Goal: Task Accomplishment & Management: Manage account settings

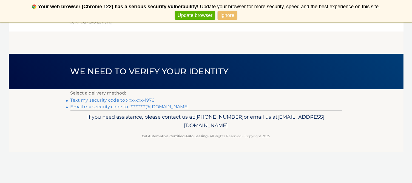
click at [112, 101] on link "Text my security code to xxx-xxx-1976" at bounding box center [113, 100] width 84 height 5
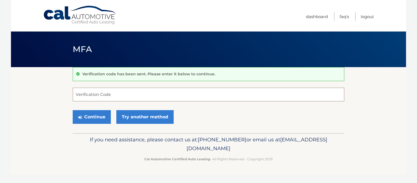
click at [116, 96] on input "Verification Code" at bounding box center [209, 95] width 272 height 14
click at [161, 98] on input "Verification Code" at bounding box center [209, 95] width 272 height 14
click at [150, 117] on link "Try another method" at bounding box center [144, 117] width 57 height 14
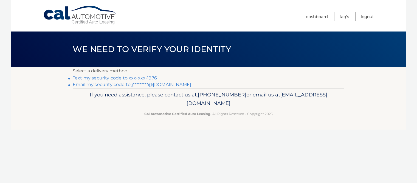
click at [120, 84] on link "Email my security code to j*********@gmail.com" at bounding box center [132, 84] width 119 height 5
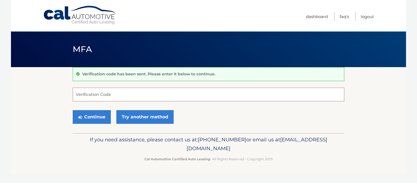
click at [117, 92] on input "Verification Code" at bounding box center [209, 95] width 272 height 14
click at [148, 96] on input "Verification Code" at bounding box center [209, 95] width 272 height 14
type input "018989"
click at [93, 117] on button "Continue" at bounding box center [92, 117] width 38 height 14
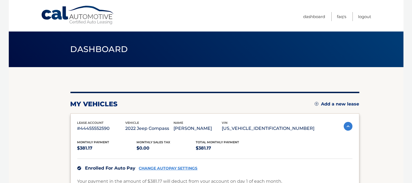
click at [186, 108] on div "my vehicles Add a new lease lease account #44455552590 vehicle 2022 Jeep Compas…" at bounding box center [215, 173] width 289 height 162
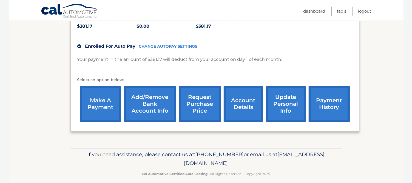
scroll to position [128, 0]
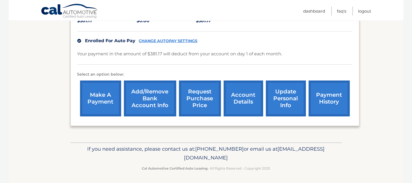
click at [247, 101] on link "account details" at bounding box center [244, 99] width 40 height 36
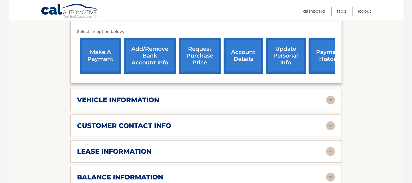
scroll to position [198, 0]
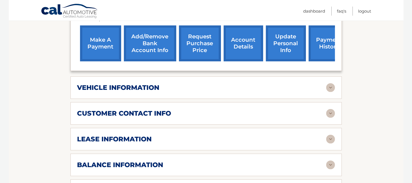
click at [202, 128] on div "lease information Contract Start Date Mar 29, 2023 Term 39 Maturity Date Jun 29…" at bounding box center [207, 139] width 272 height 23
click at [333, 135] on img at bounding box center [331, 139] width 9 height 9
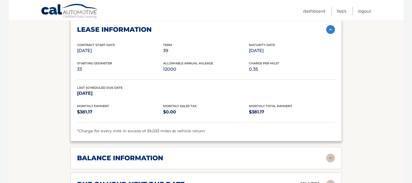
scroll to position [296, 0]
